Goal: Information Seeking & Learning: Learn about a topic

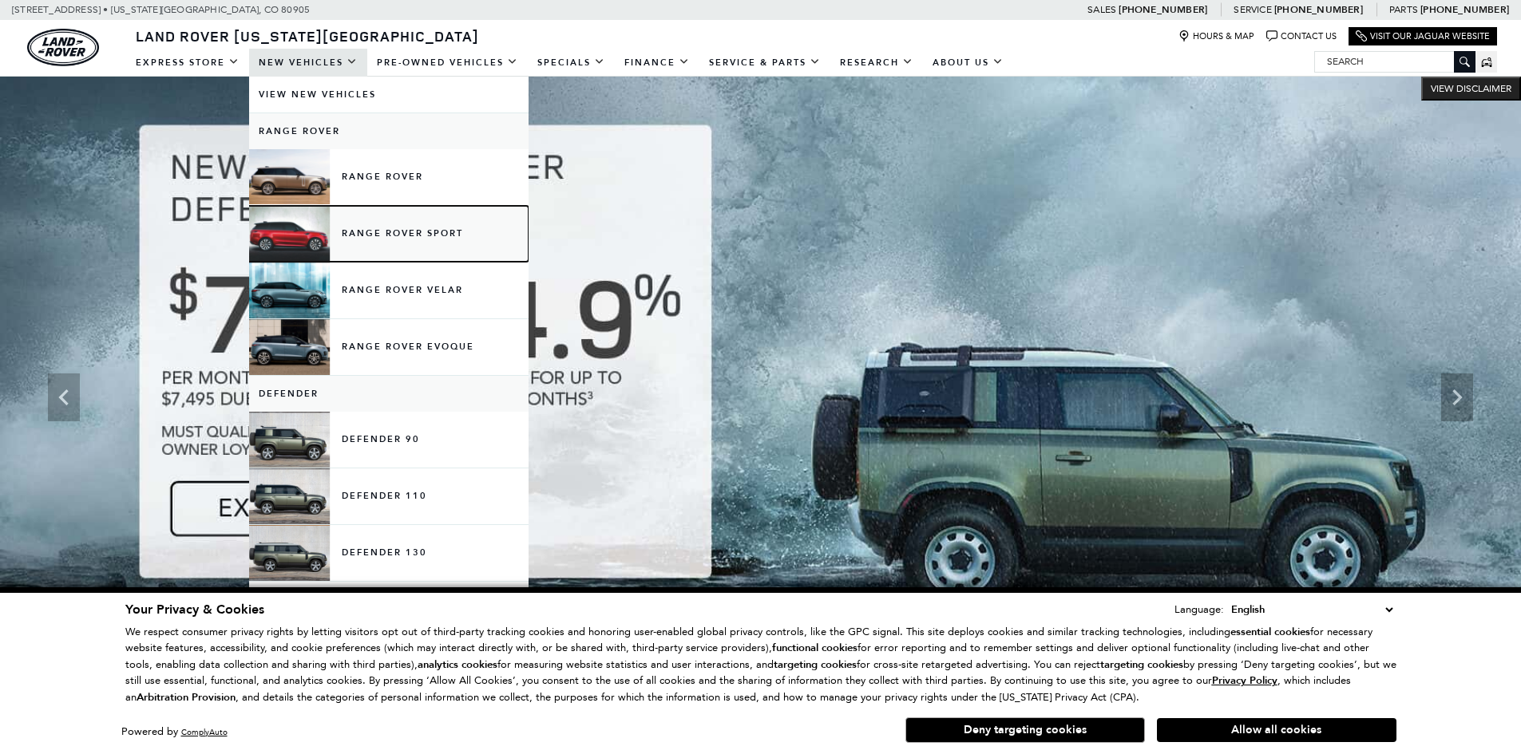
click at [391, 250] on link "Range Rover Sport" at bounding box center [388, 234] width 279 height 56
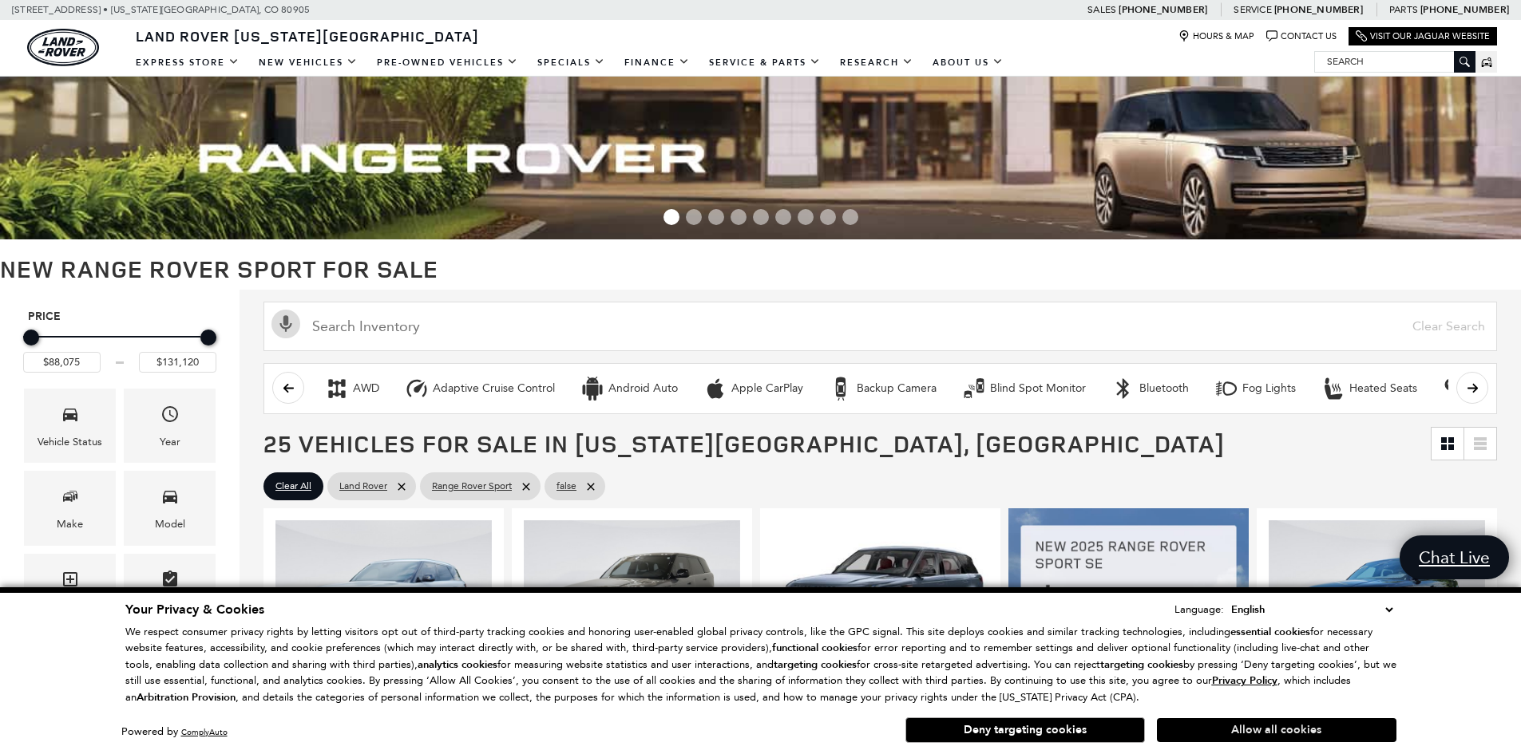
click at [1288, 732] on button "Allow all cookies" at bounding box center [1276, 730] width 239 height 24
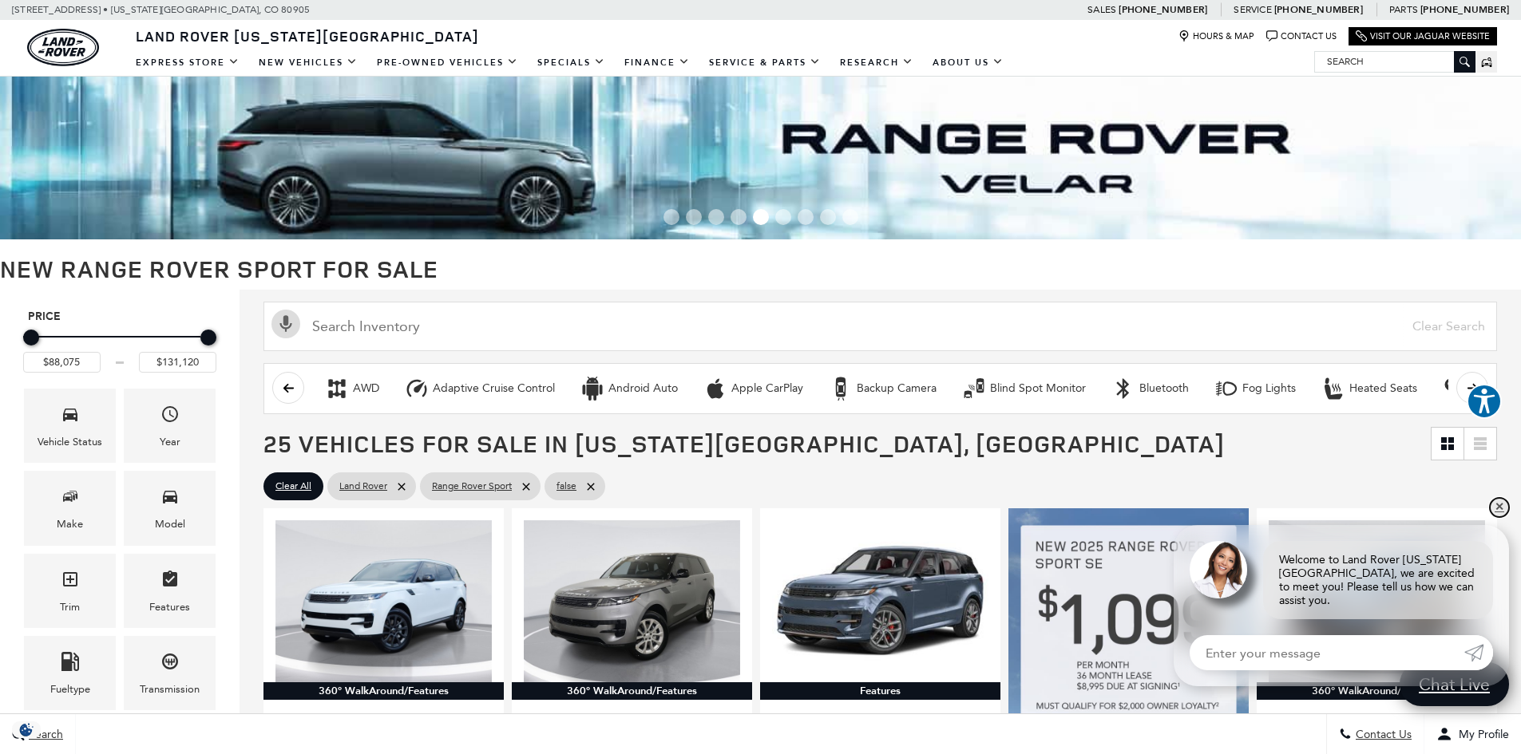
click at [1502, 517] on link "✕" at bounding box center [1499, 507] width 19 height 19
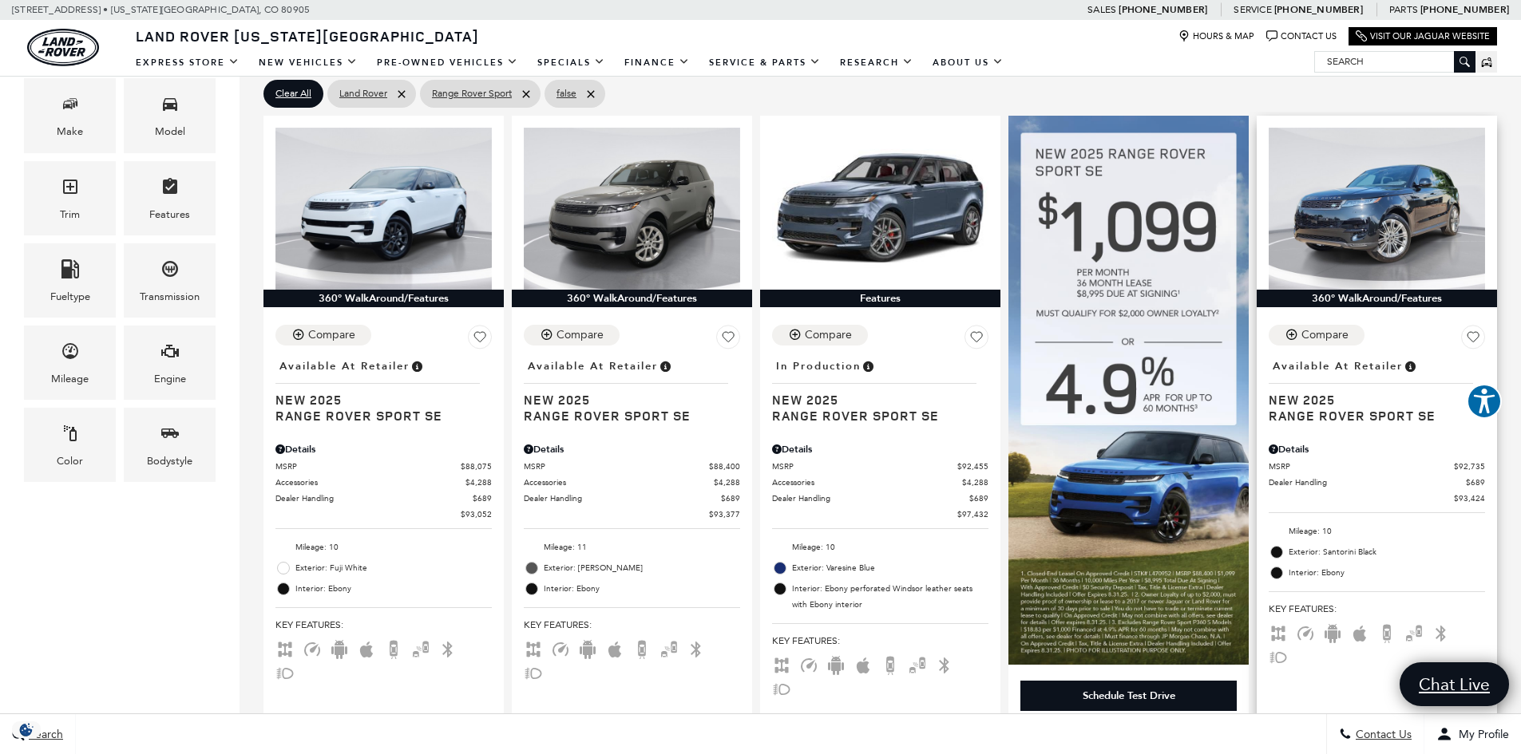
scroll to position [399, 0]
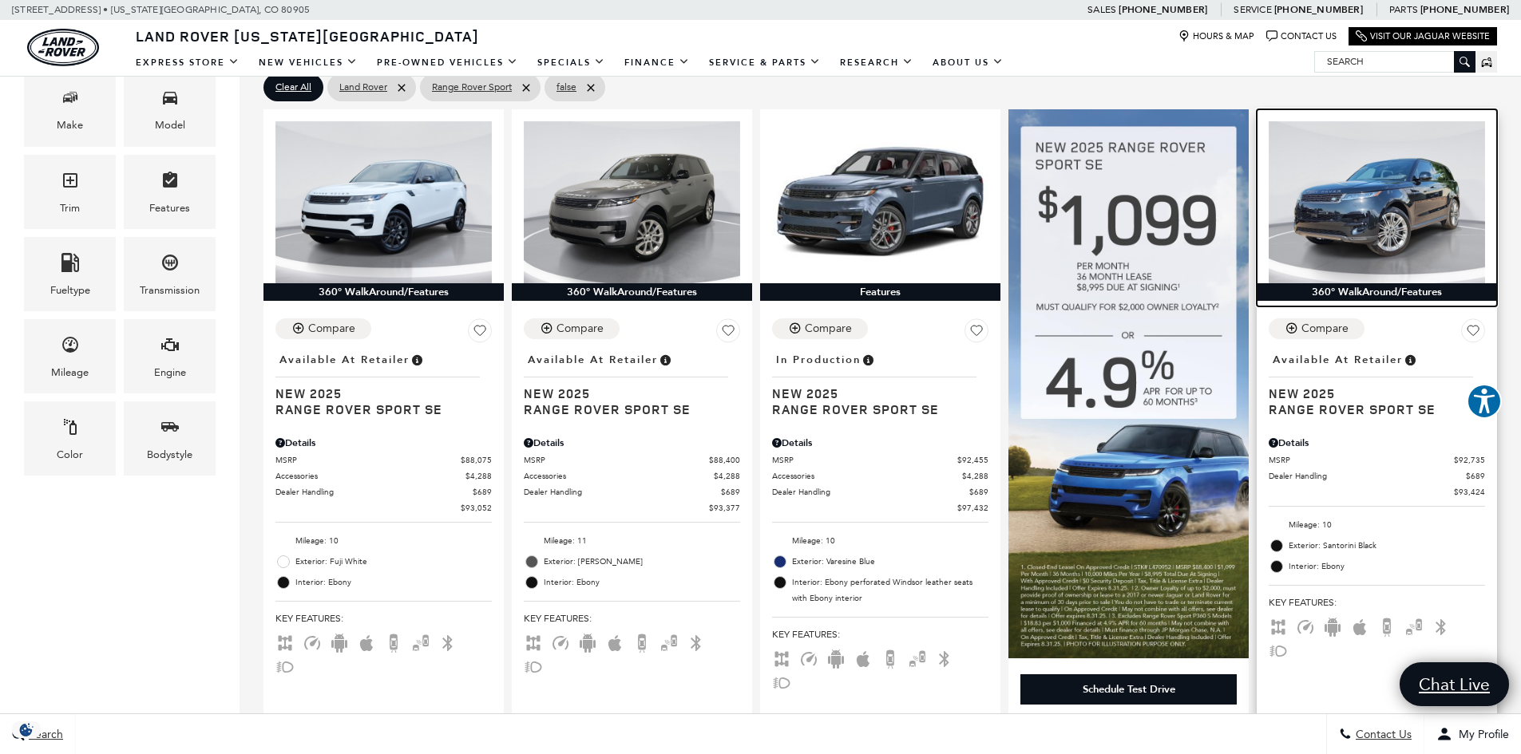
click at [1399, 212] on img at bounding box center [1376, 202] width 216 height 162
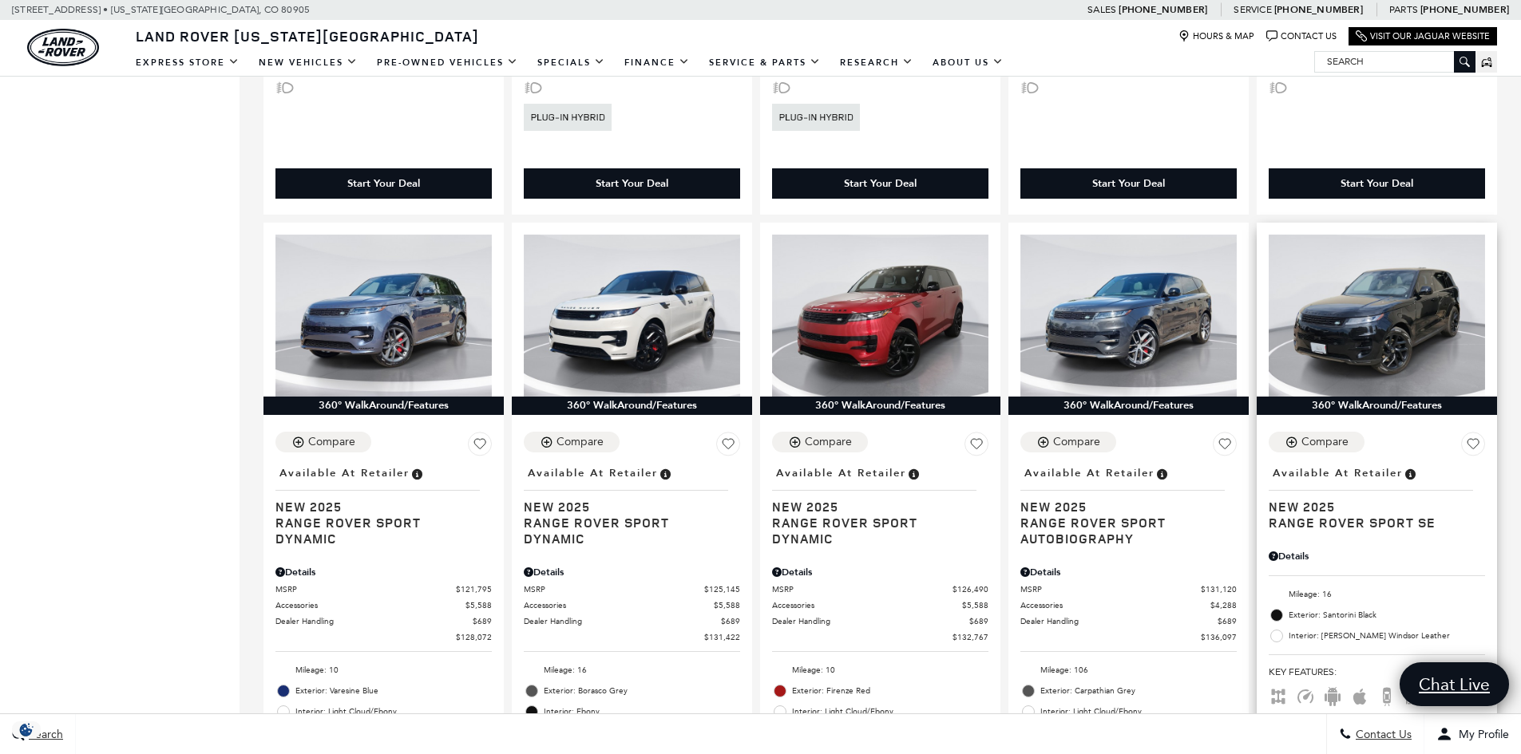
scroll to position [2395, 0]
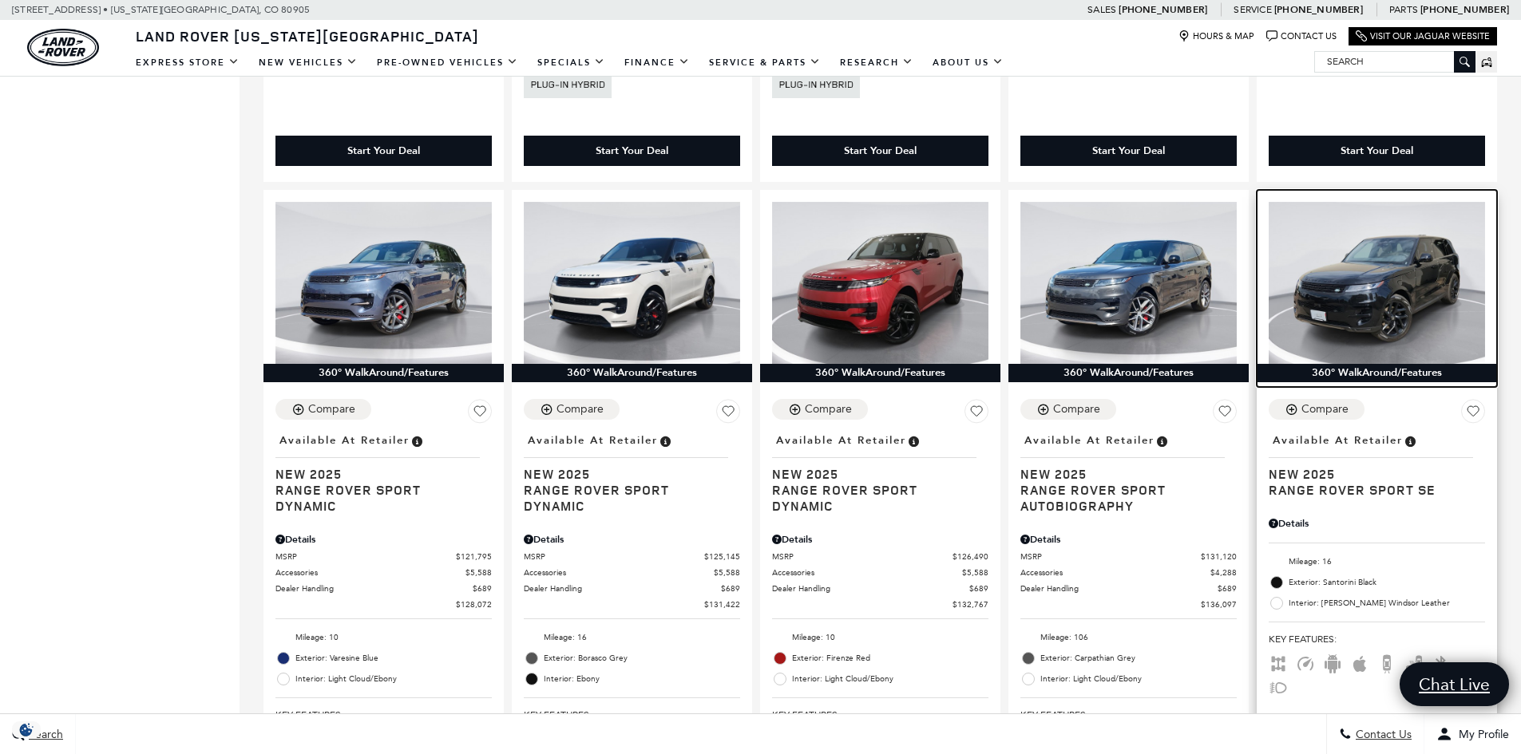
click at [1371, 263] on img at bounding box center [1376, 283] width 216 height 162
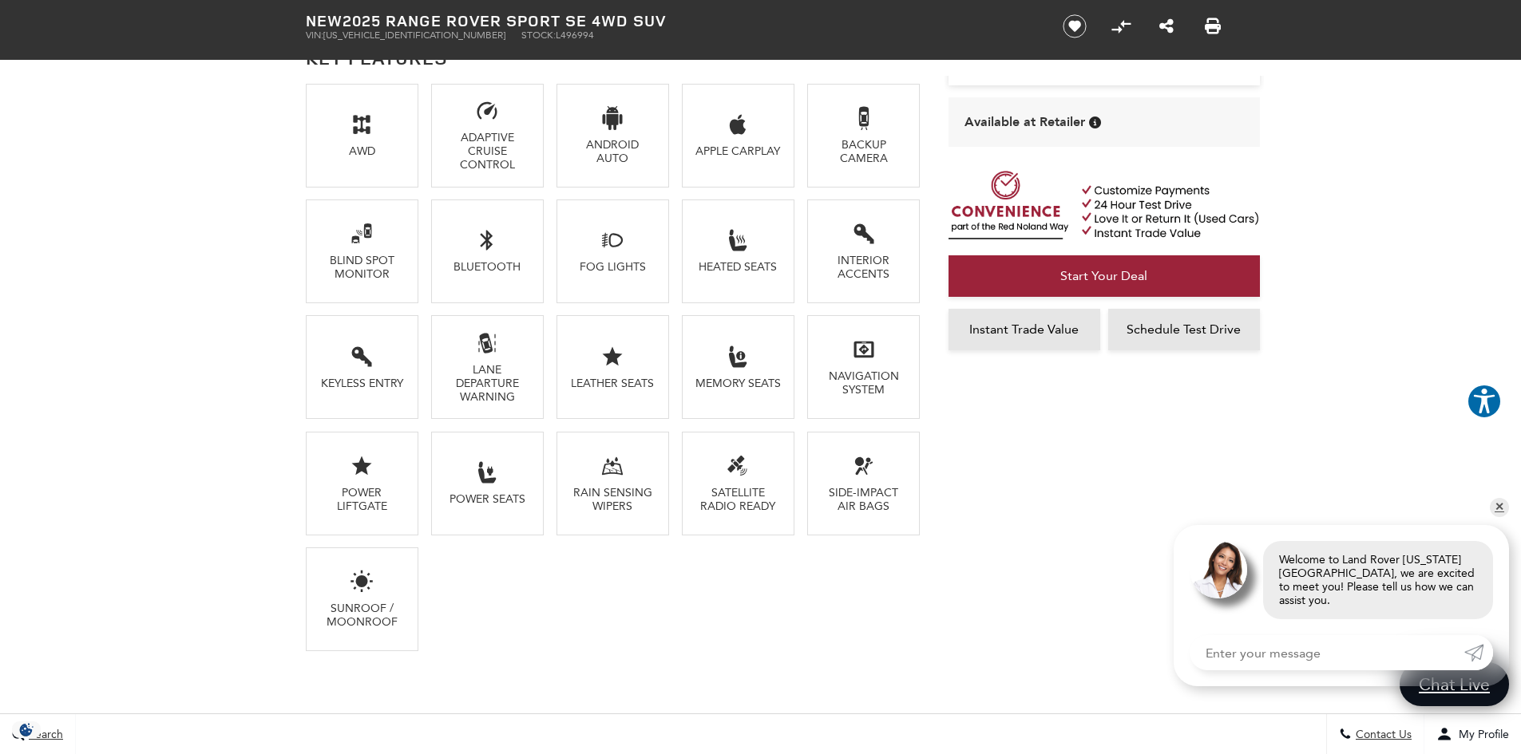
scroll to position [1118, 0]
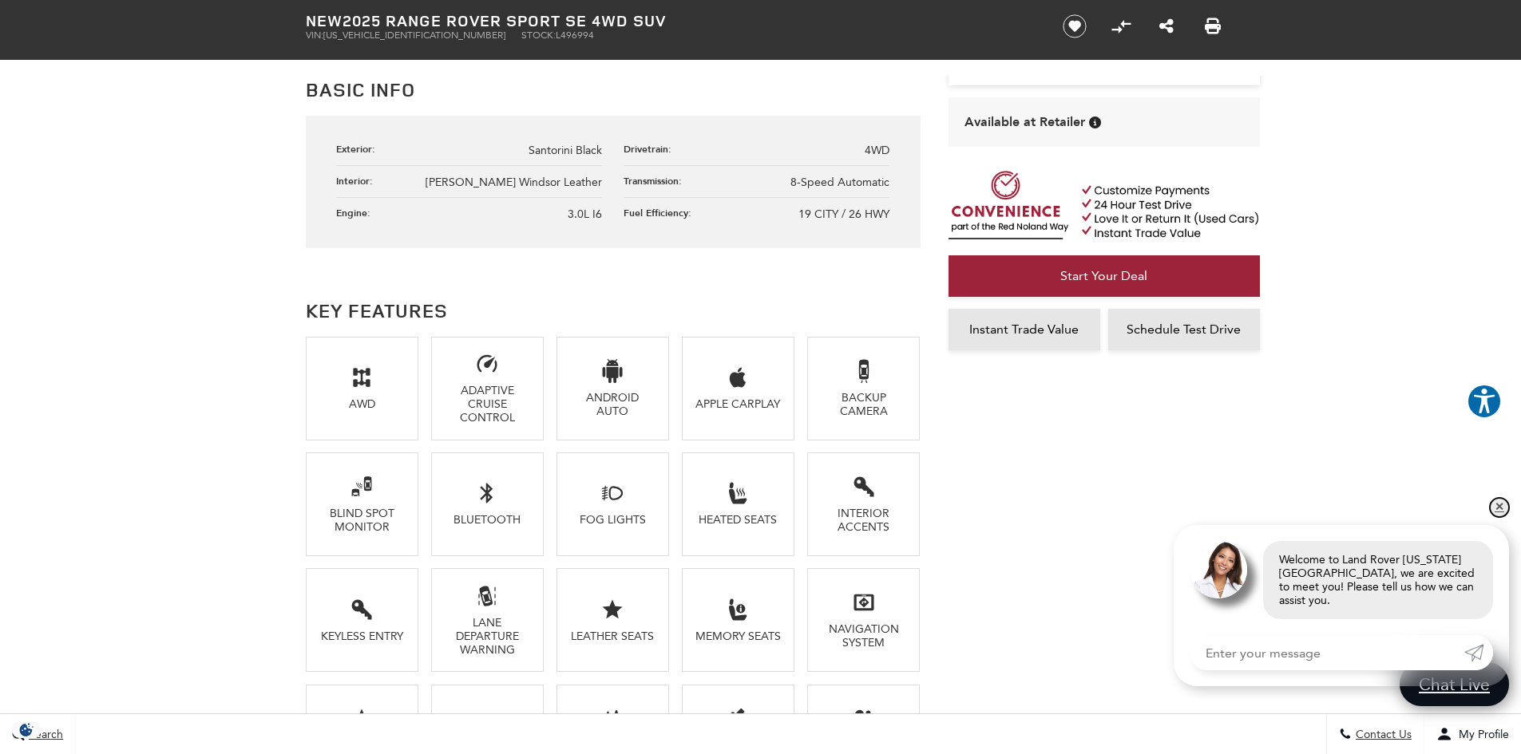
click at [1501, 513] on link "✕" at bounding box center [1499, 507] width 19 height 19
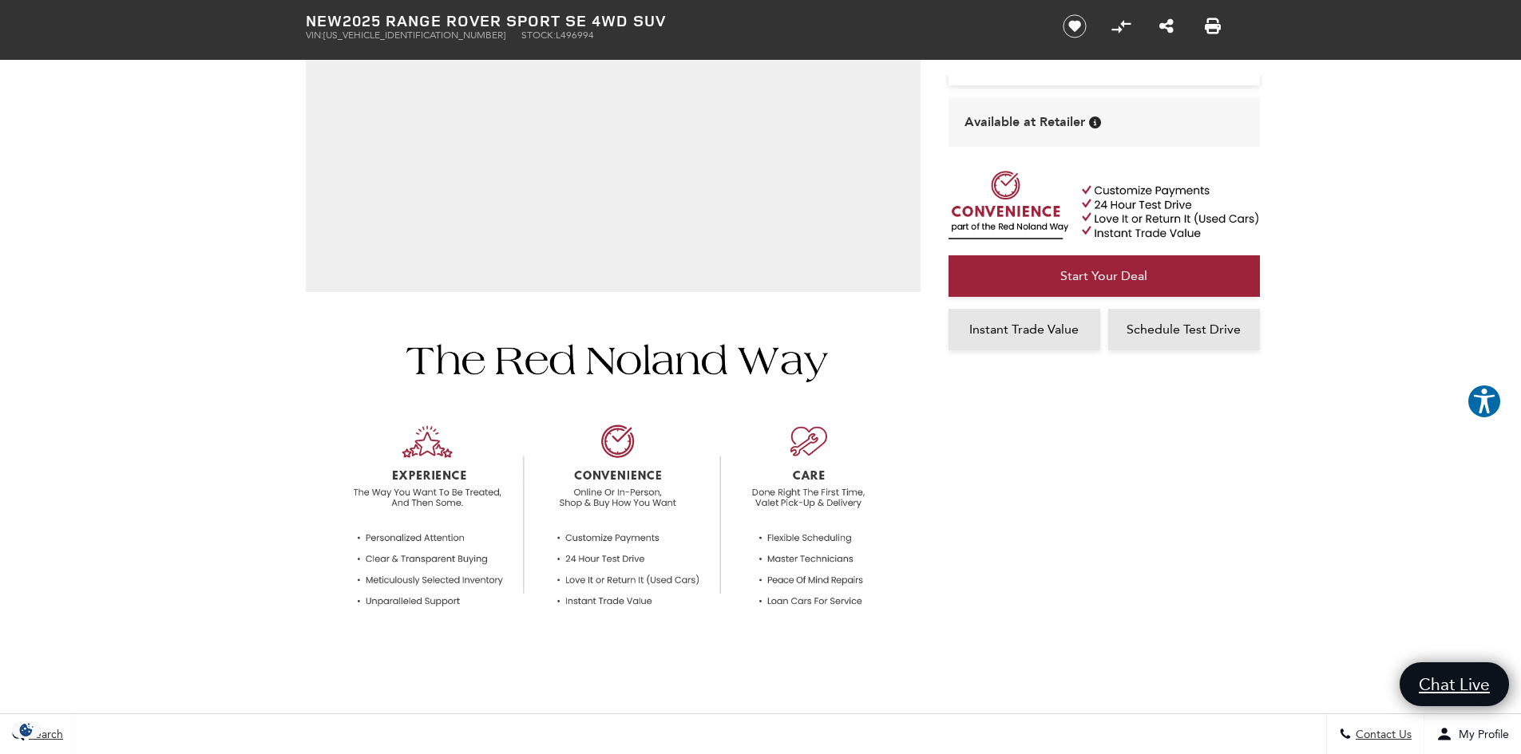
scroll to position [0, 0]
